Goal: Book appointment/travel/reservation

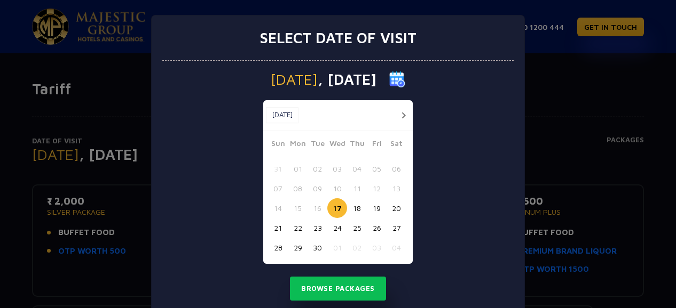
click at [398, 114] on button "button" at bounding box center [402, 115] width 13 height 13
click at [371, 168] on button "03" at bounding box center [377, 169] width 20 height 20
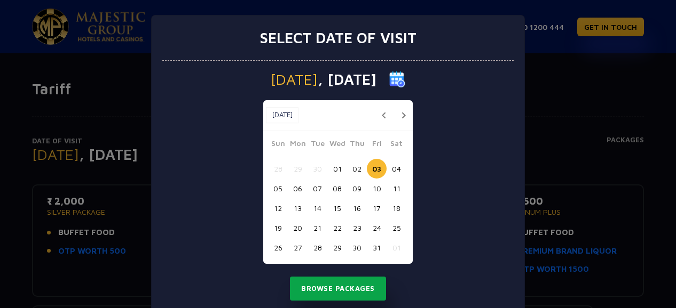
click at [352, 288] on button "Browse Packages" at bounding box center [338, 289] width 96 height 25
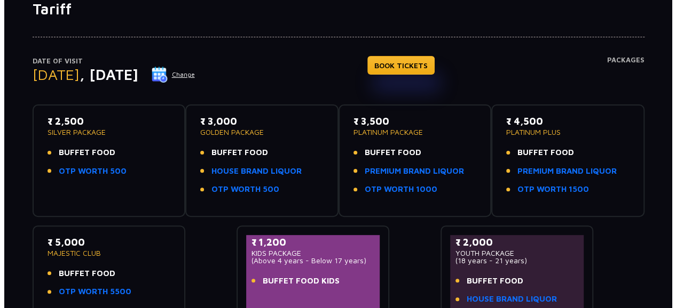
scroll to position [13, 0]
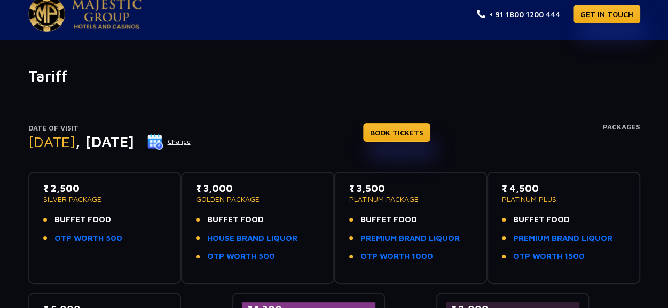
click at [191, 141] on button "Change" at bounding box center [169, 141] width 44 height 17
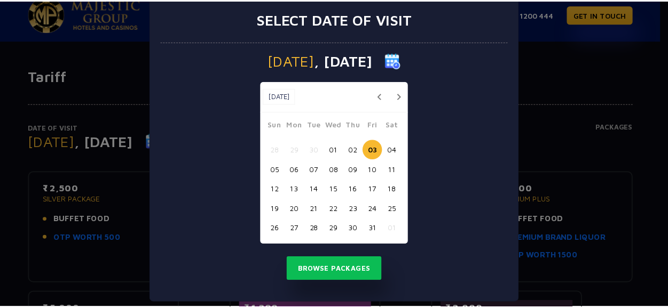
scroll to position [29, 0]
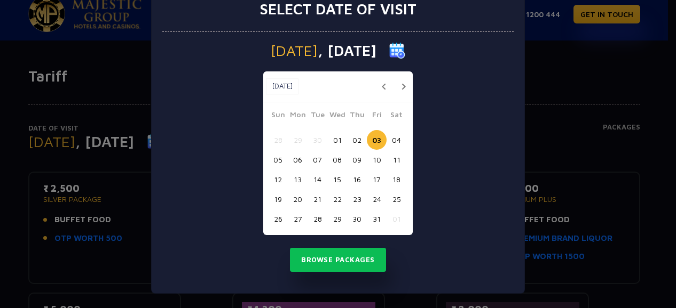
click at [353, 139] on button "02" at bounding box center [357, 140] width 20 height 20
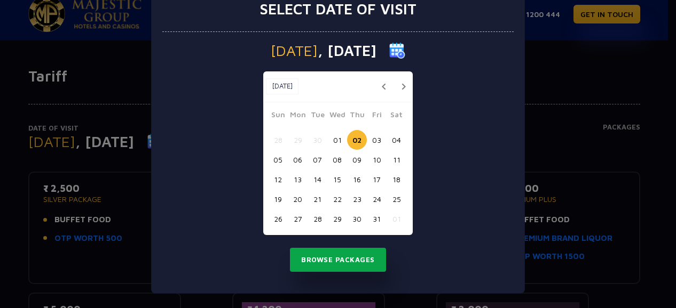
click at [352, 257] on button "Browse Packages" at bounding box center [338, 260] width 96 height 25
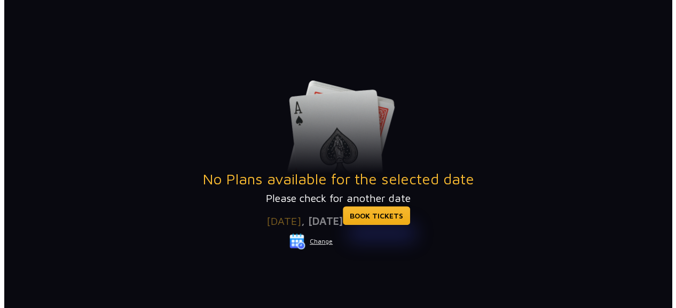
scroll to position [120, 0]
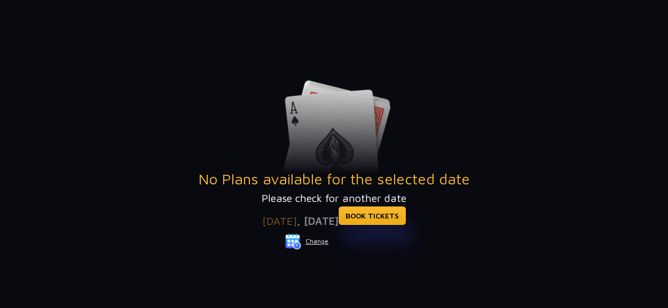
click at [315, 237] on button "Change" at bounding box center [306, 241] width 44 height 17
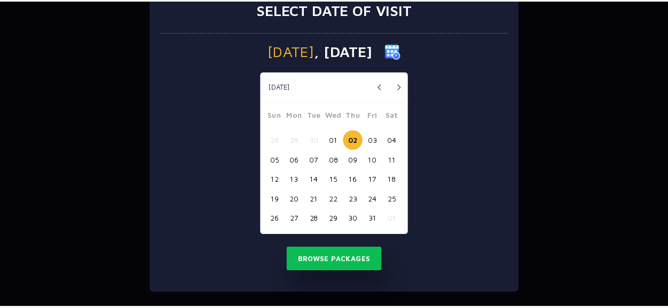
scroll to position [0, 0]
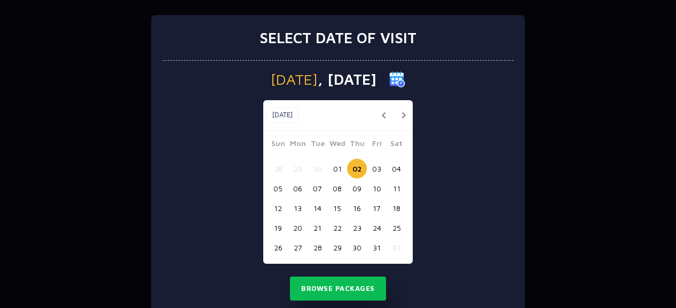
click at [369, 170] on button "03" at bounding box center [377, 169] width 20 height 20
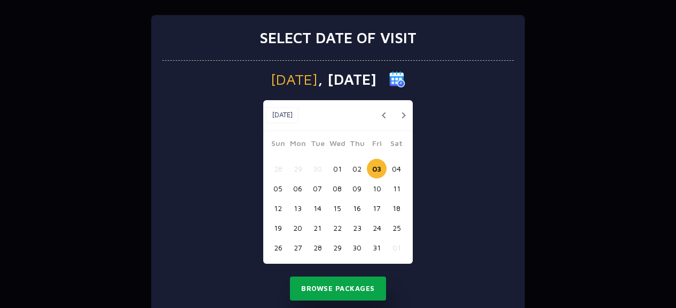
click at [336, 282] on button "Browse Packages" at bounding box center [338, 289] width 96 height 25
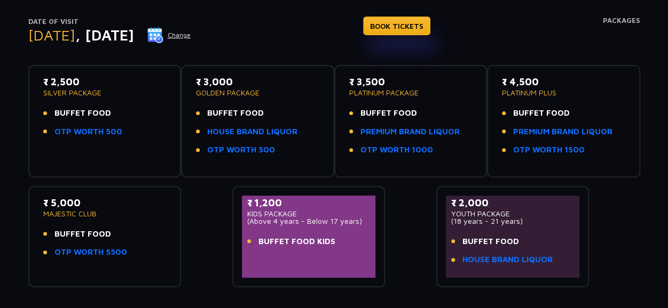
click at [366, 83] on p "₹ 3,500" at bounding box center [410, 82] width 123 height 14
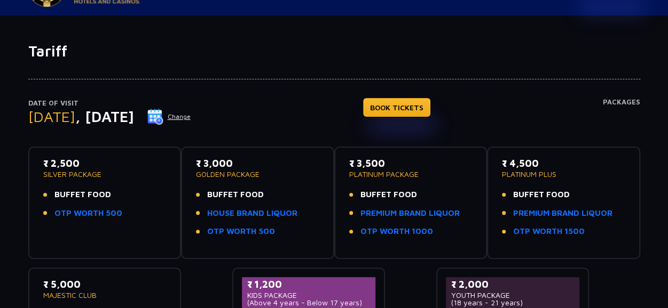
scroll to position [53, 0]
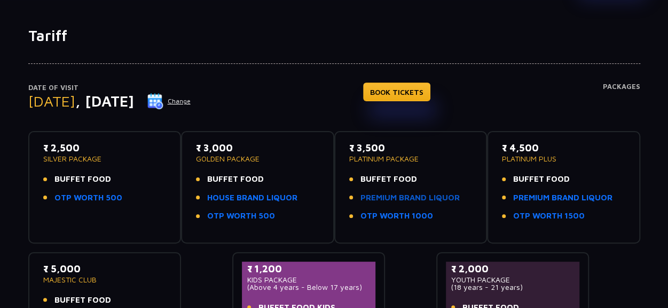
click at [393, 195] on link "PREMIUM BRAND LIQUOR" at bounding box center [409, 198] width 99 height 12
